Goal: Feedback & Contribution: Leave review/rating

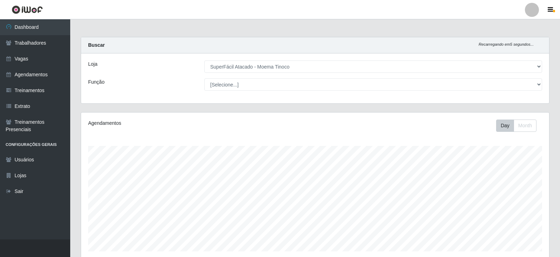
select select "540"
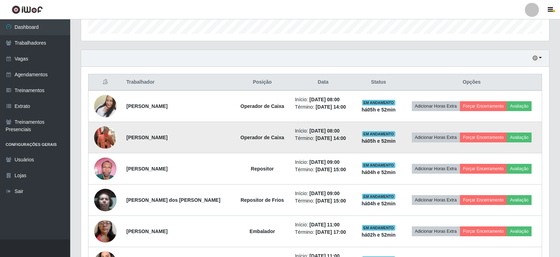
scroll to position [230, 0]
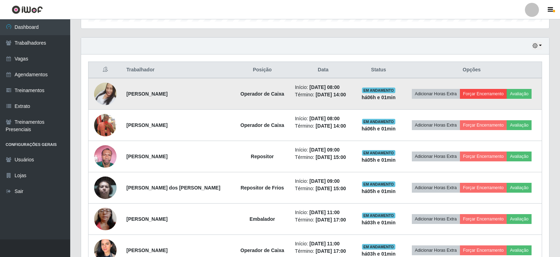
click at [480, 95] on button "Forçar Encerramento" at bounding box center [483, 94] width 47 height 10
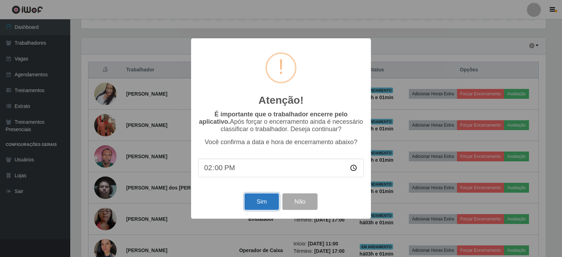
click at [255, 199] on button "Sim" at bounding box center [261, 201] width 34 height 16
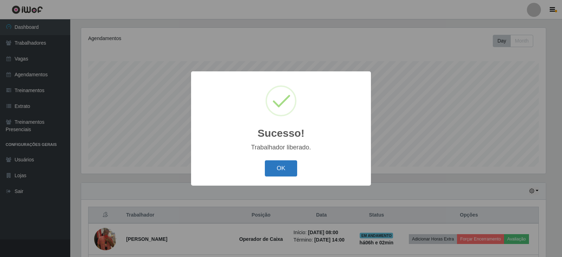
click at [284, 171] on button "OK" at bounding box center [281, 168] width 33 height 16
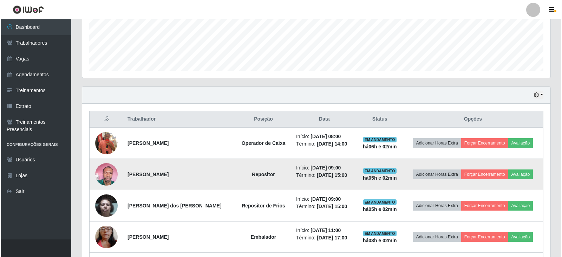
scroll to position [190, 0]
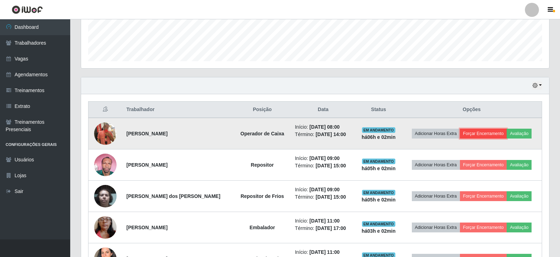
click at [481, 135] on button "Forçar Encerramento" at bounding box center [483, 133] width 47 height 10
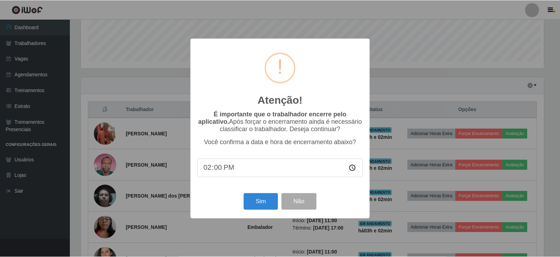
scroll to position [146, 464]
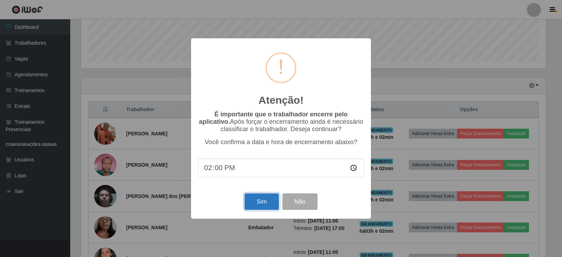
click at [248, 203] on button "Sim" at bounding box center [261, 201] width 34 height 16
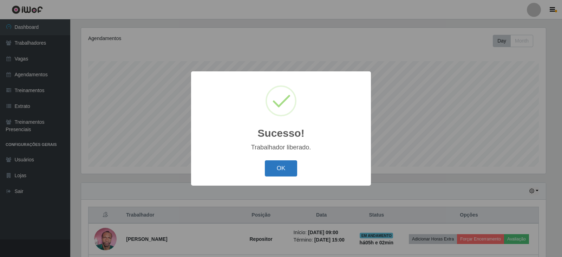
click at [291, 169] on button "OK" at bounding box center [281, 168] width 33 height 16
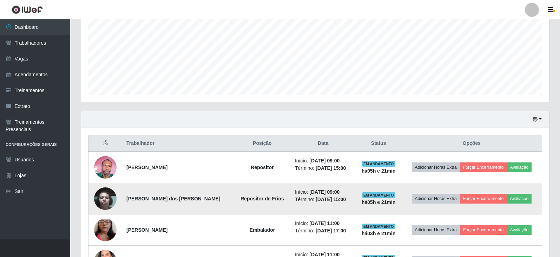
scroll to position [155, 0]
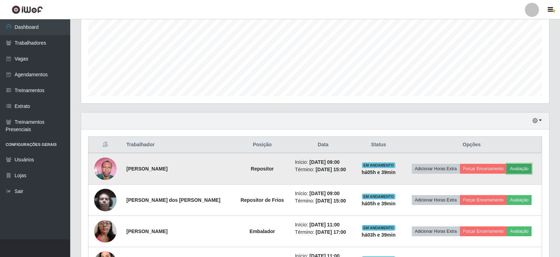
click at [526, 171] on button "Avaliação" at bounding box center [518, 169] width 25 height 10
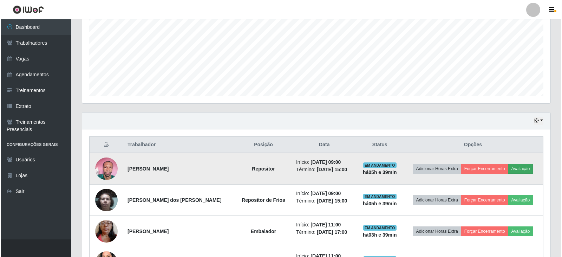
scroll to position [146, 464]
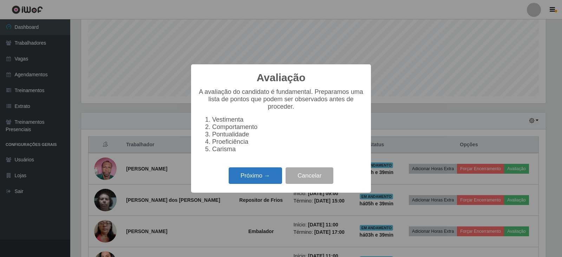
click at [246, 178] on button "Próximo →" at bounding box center [255, 175] width 53 height 16
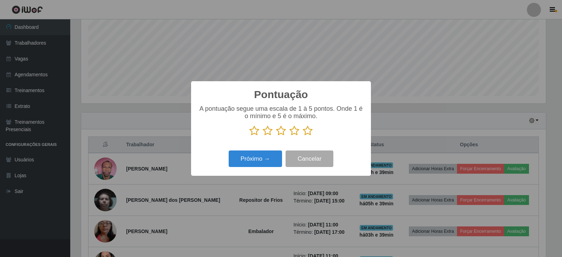
click at [294, 131] on icon at bounding box center [294, 130] width 10 height 11
click at [289, 136] on input "radio" at bounding box center [289, 136] width 0 height 0
click at [260, 161] on button "Próximo →" at bounding box center [255, 158] width 53 height 16
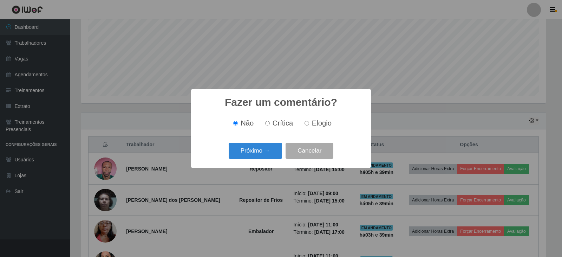
click at [312, 125] on span "Elogio" at bounding box center [322, 123] width 20 height 8
click at [309, 125] on input "Elogio" at bounding box center [306, 123] width 5 height 5
radio input "true"
click at [263, 146] on button "Próximo →" at bounding box center [255, 151] width 53 height 16
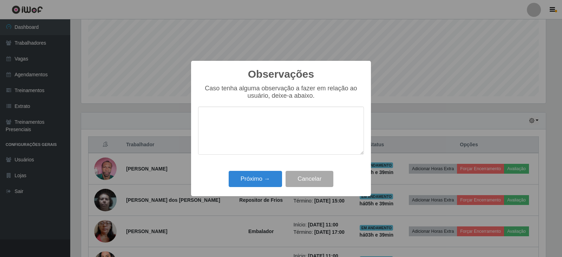
click at [273, 130] on textarea at bounding box center [281, 130] width 166 height 48
type textarea "pontual"
click at [261, 180] on button "Próximo →" at bounding box center [255, 179] width 53 height 16
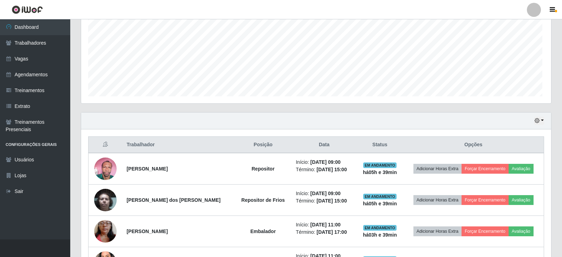
scroll to position [146, 468]
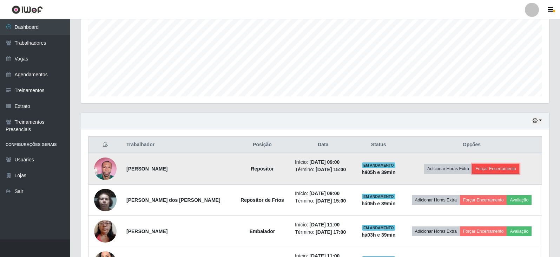
click at [489, 171] on button "Forçar Encerramento" at bounding box center [495, 169] width 47 height 10
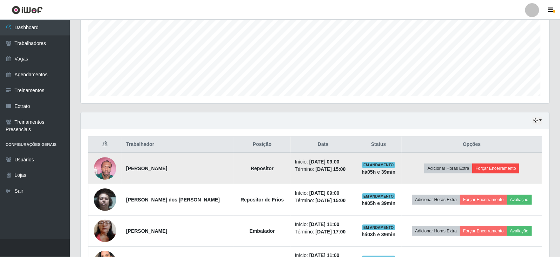
scroll to position [146, 464]
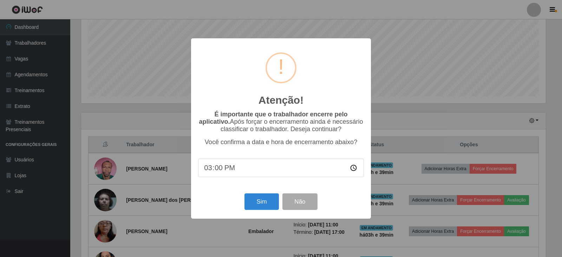
click at [234, 171] on input "15:00" at bounding box center [281, 167] width 166 height 19
click at [230, 168] on input "15:00" at bounding box center [281, 167] width 166 height 19
click at [221, 172] on input "15:00" at bounding box center [281, 167] width 166 height 19
click at [211, 168] on input "time" at bounding box center [281, 167] width 166 height 19
type input "14:40"
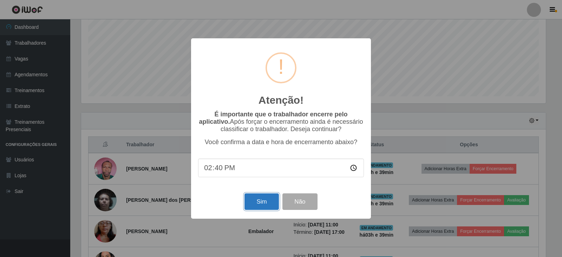
click at [270, 203] on button "Sim" at bounding box center [261, 201] width 34 height 16
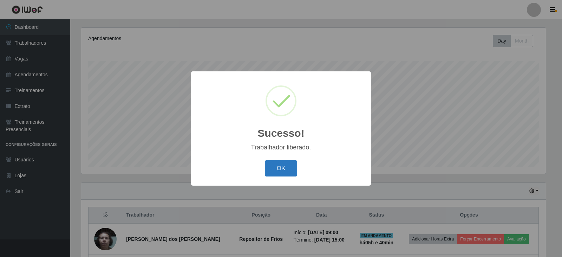
click at [280, 163] on button "OK" at bounding box center [281, 168] width 33 height 16
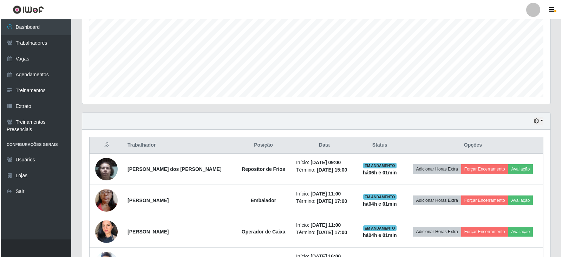
scroll to position [155, 0]
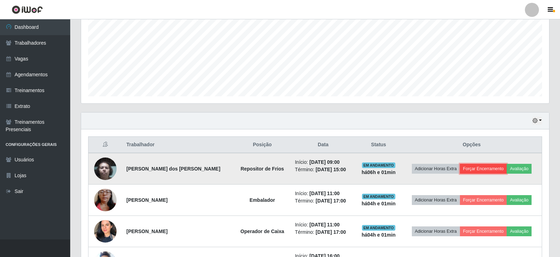
click at [490, 169] on button "Forçar Encerramento" at bounding box center [483, 169] width 47 height 10
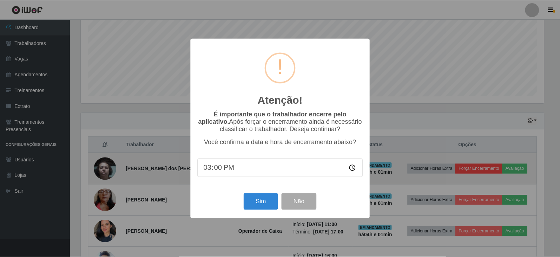
scroll to position [146, 464]
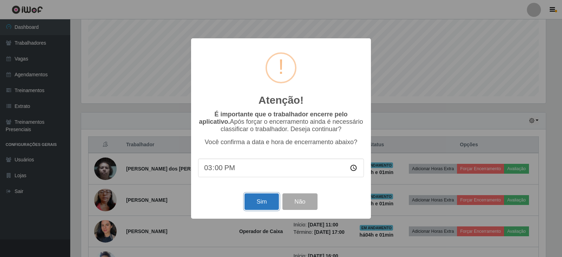
click at [269, 204] on button "Sim" at bounding box center [261, 201] width 34 height 16
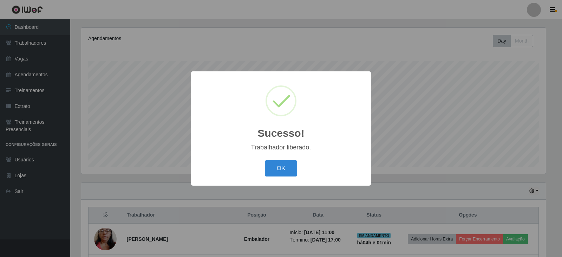
click at [265, 160] on button "OK" at bounding box center [281, 168] width 33 height 16
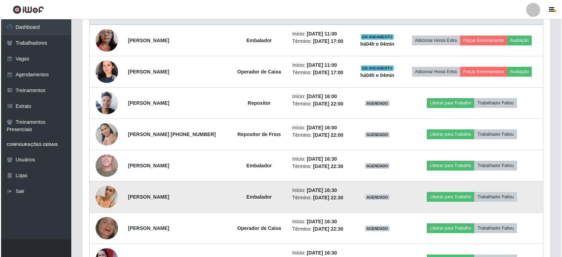
scroll to position [295, 0]
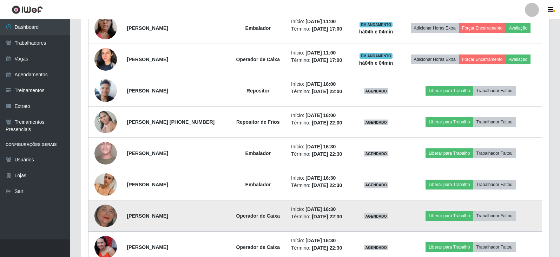
click at [99, 217] on img at bounding box center [105, 216] width 22 height 36
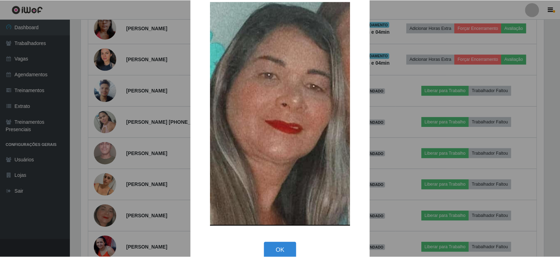
scroll to position [29, 0]
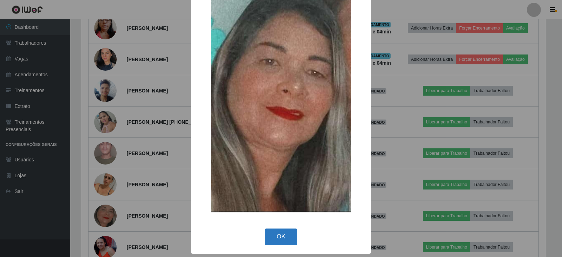
click at [283, 237] on button "OK" at bounding box center [281, 236] width 33 height 16
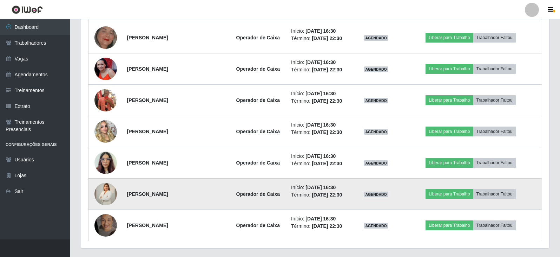
scroll to position [491, 0]
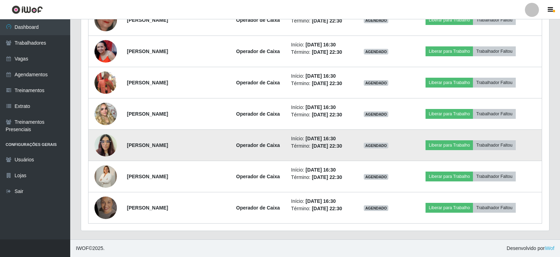
click at [110, 148] on img at bounding box center [105, 145] width 22 height 30
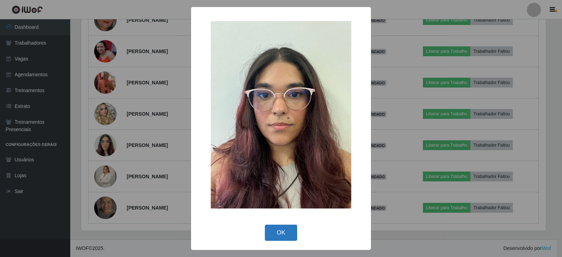
click at [288, 231] on button "OK" at bounding box center [281, 232] width 33 height 16
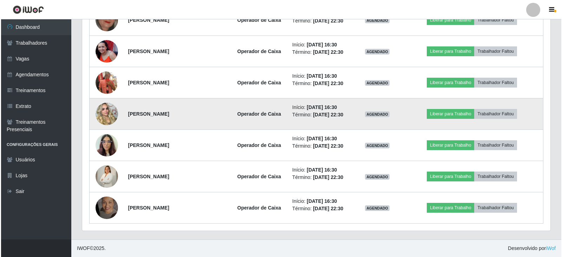
scroll to position [146, 468]
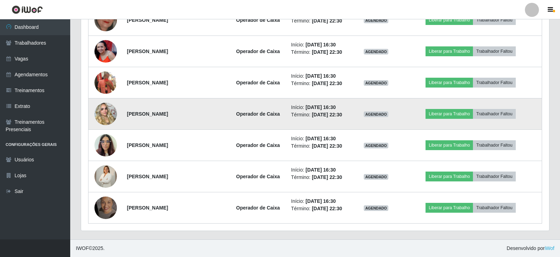
click at [107, 118] on img at bounding box center [105, 114] width 22 height 40
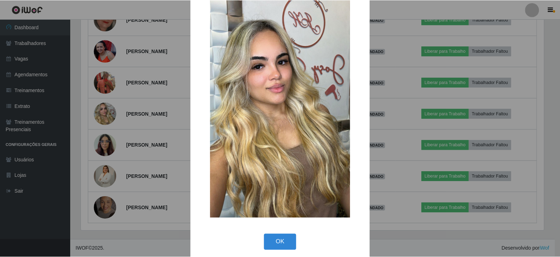
scroll to position [54, 0]
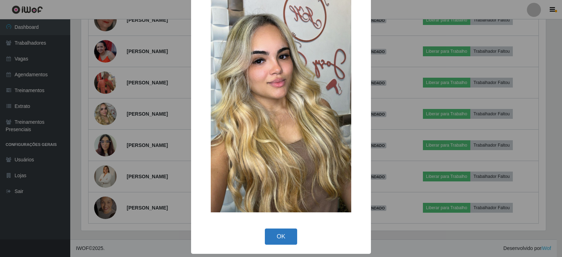
click at [282, 239] on button "OK" at bounding box center [281, 236] width 33 height 16
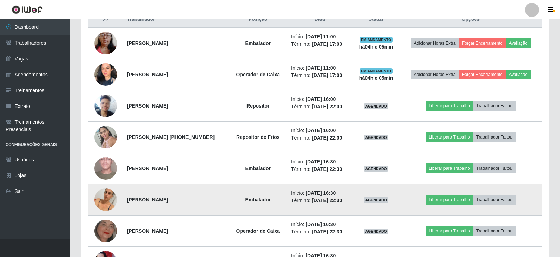
scroll to position [245, 0]
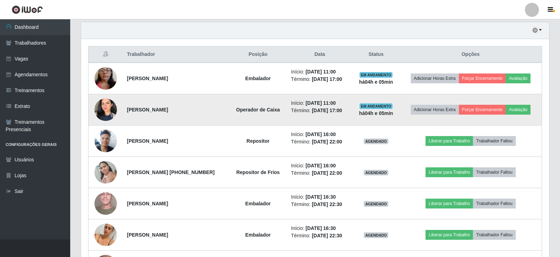
click at [110, 111] on img at bounding box center [105, 110] width 22 height 32
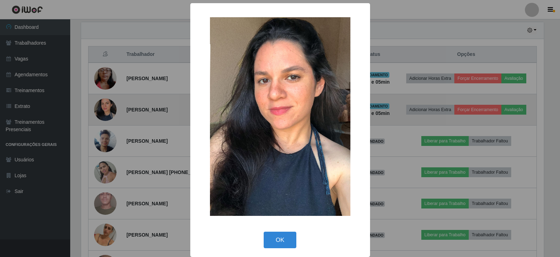
scroll to position [146, 464]
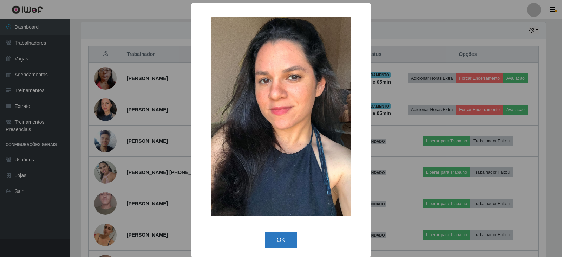
click at [287, 238] on button "OK" at bounding box center [281, 239] width 33 height 16
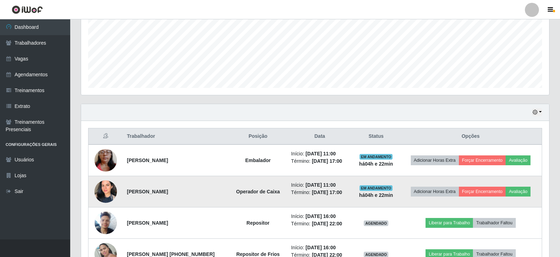
scroll to position [176, 0]
